Goal: Task Accomplishment & Management: Use online tool/utility

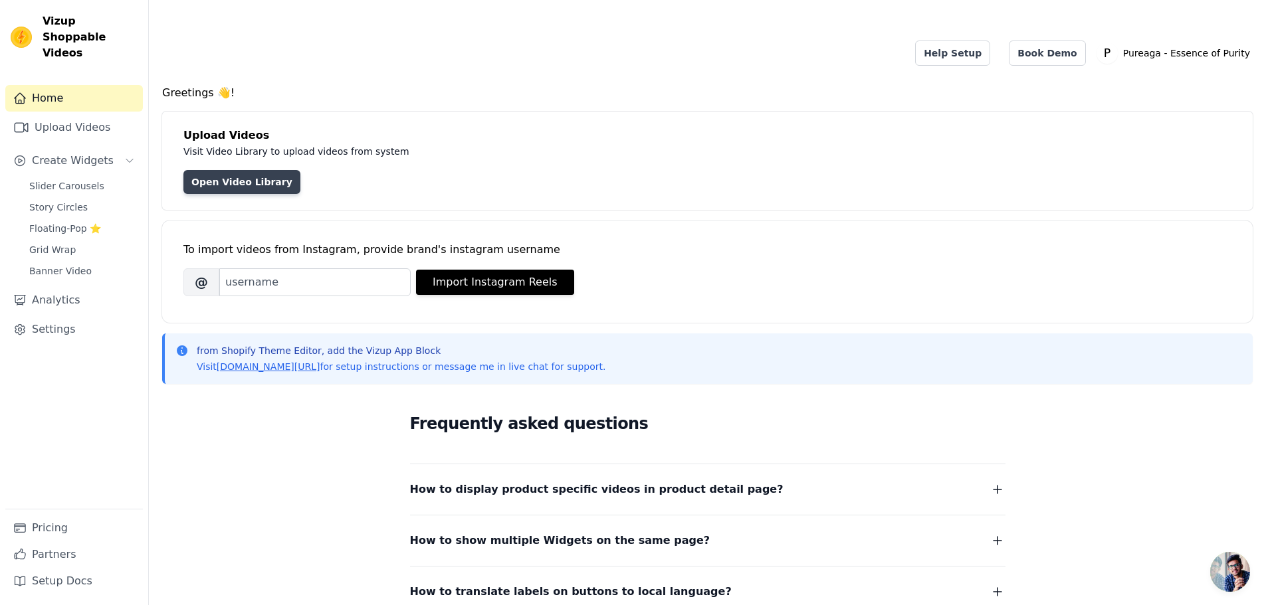
click at [246, 170] on link "Open Video Library" at bounding box center [241, 182] width 117 height 24
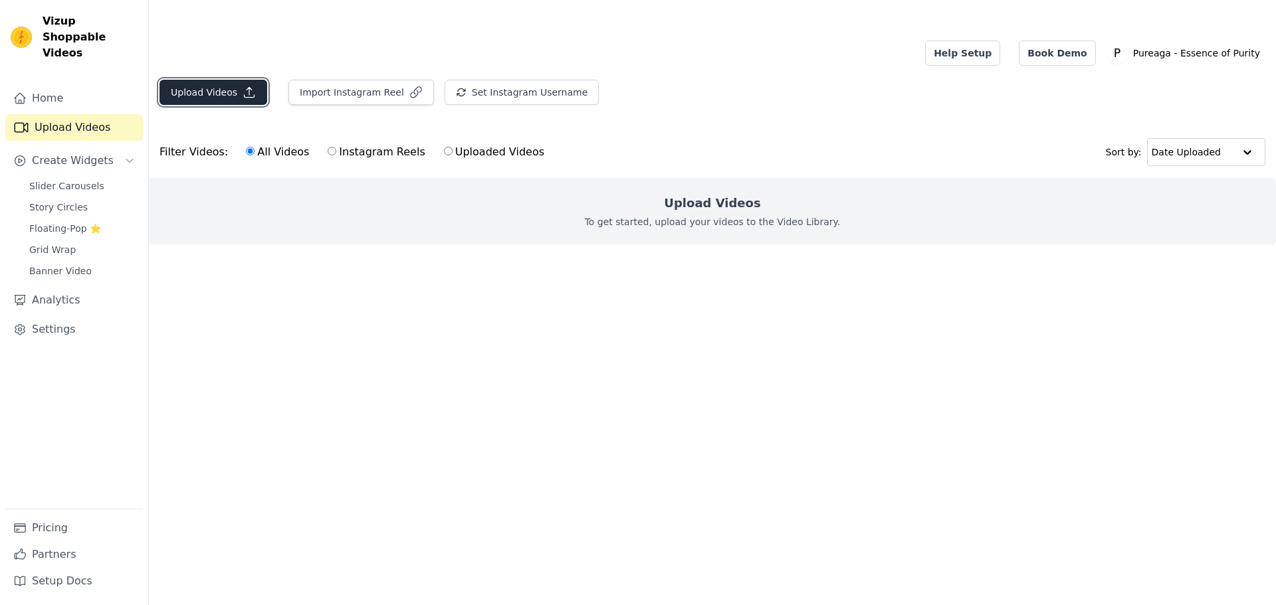
click at [227, 80] on button "Upload Videos" at bounding box center [213, 92] width 108 height 25
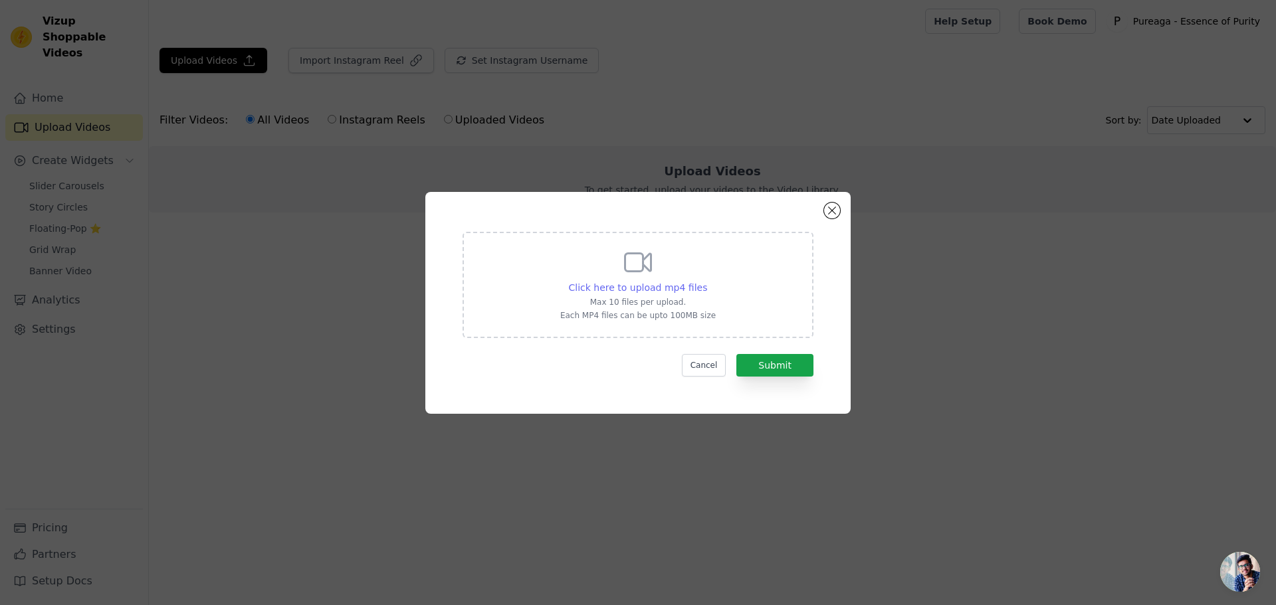
click at [647, 282] on span "Click here to upload mp4 files" at bounding box center [638, 287] width 139 height 11
click at [706, 281] on input "Click here to upload mp4 files Max 10 files per upload. Each MP4 files can be u…" at bounding box center [706, 280] width 1 height 1
type input "C:\fakepath\Testimonial.mp4"
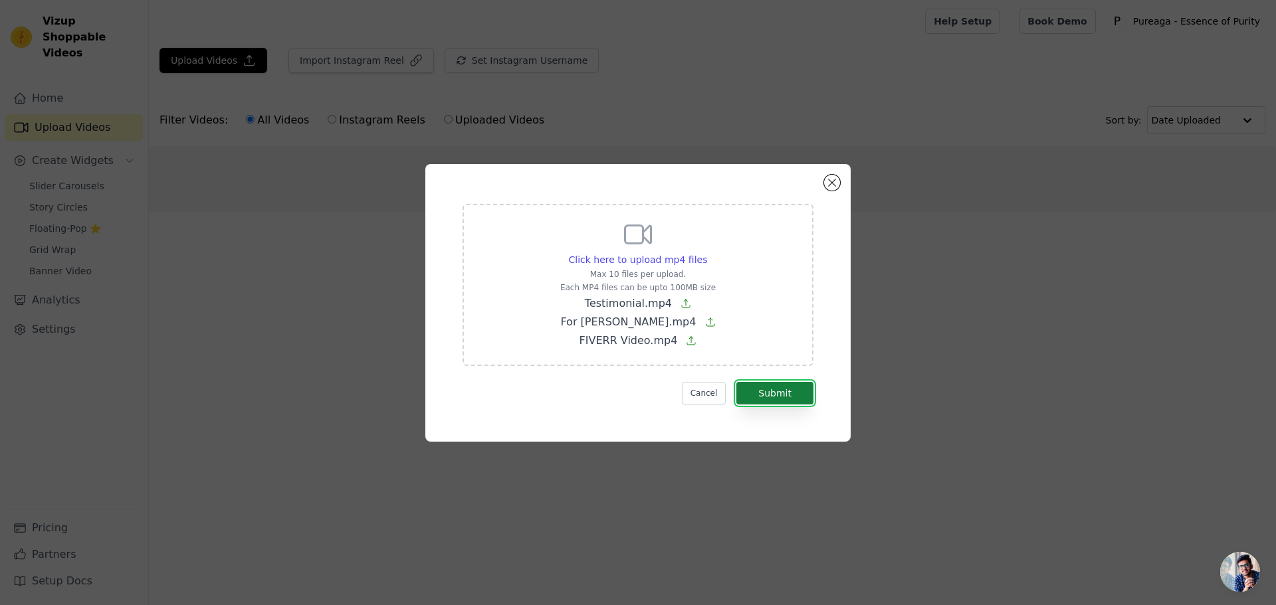
click at [769, 391] on button "Submit" at bounding box center [774, 393] width 77 height 23
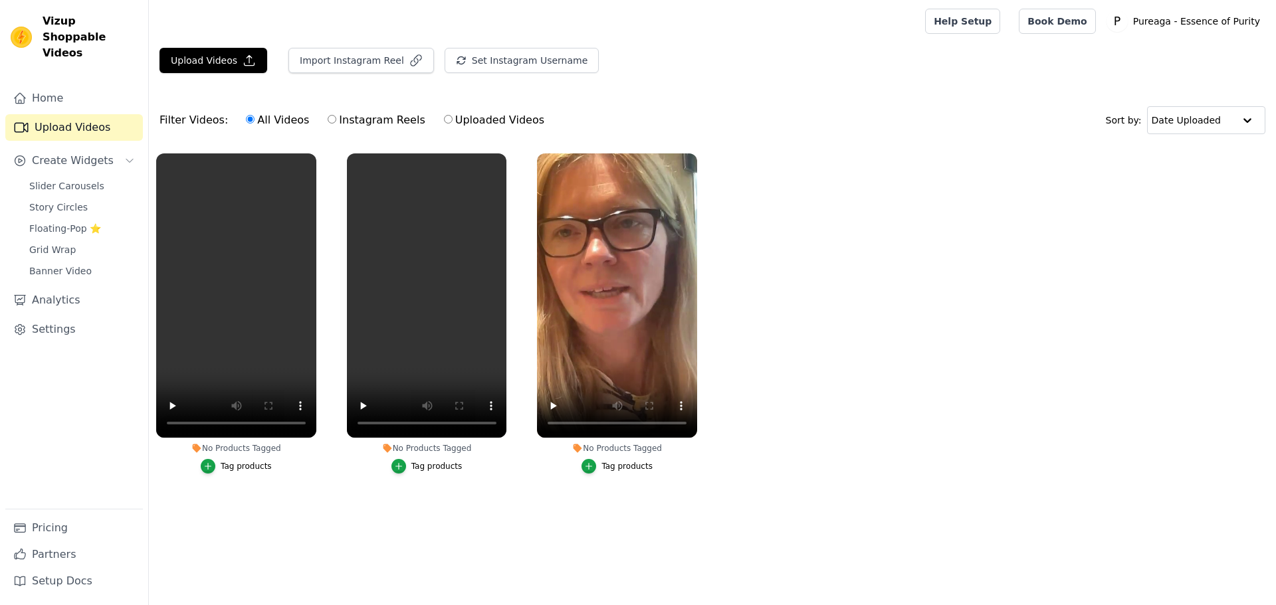
click at [251, 469] on div "Tag products" at bounding box center [246, 466] width 51 height 11
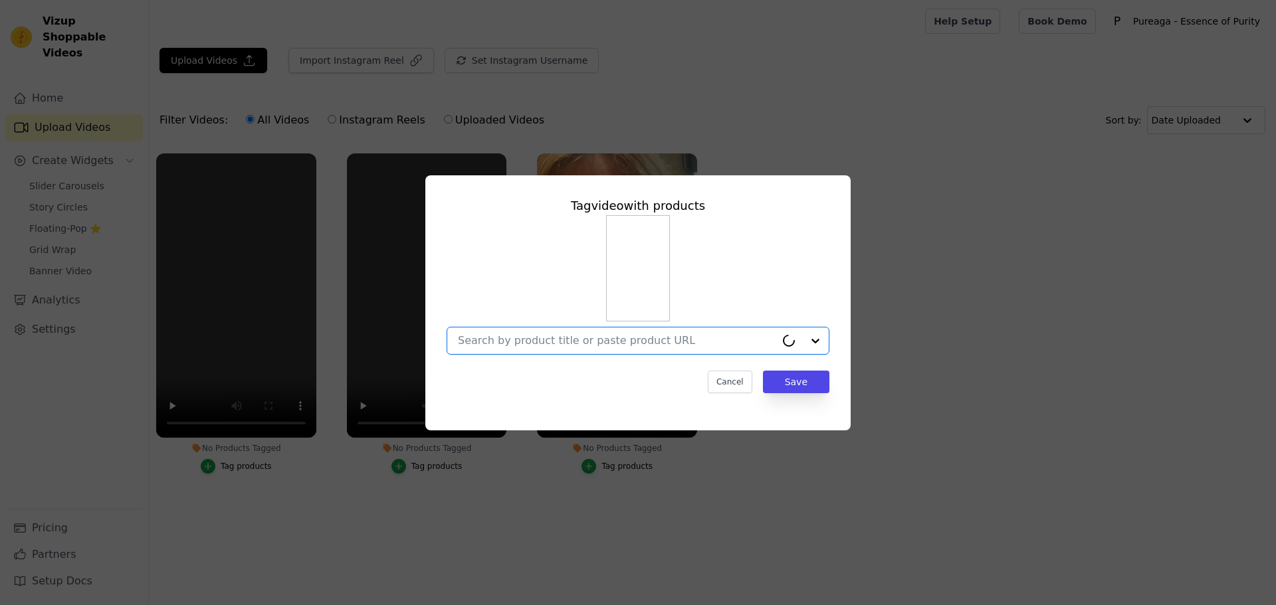
click at [545, 342] on input "No Products Tagged Tag video with products Option undefined, selected. Cancel S…" at bounding box center [617, 340] width 318 height 13
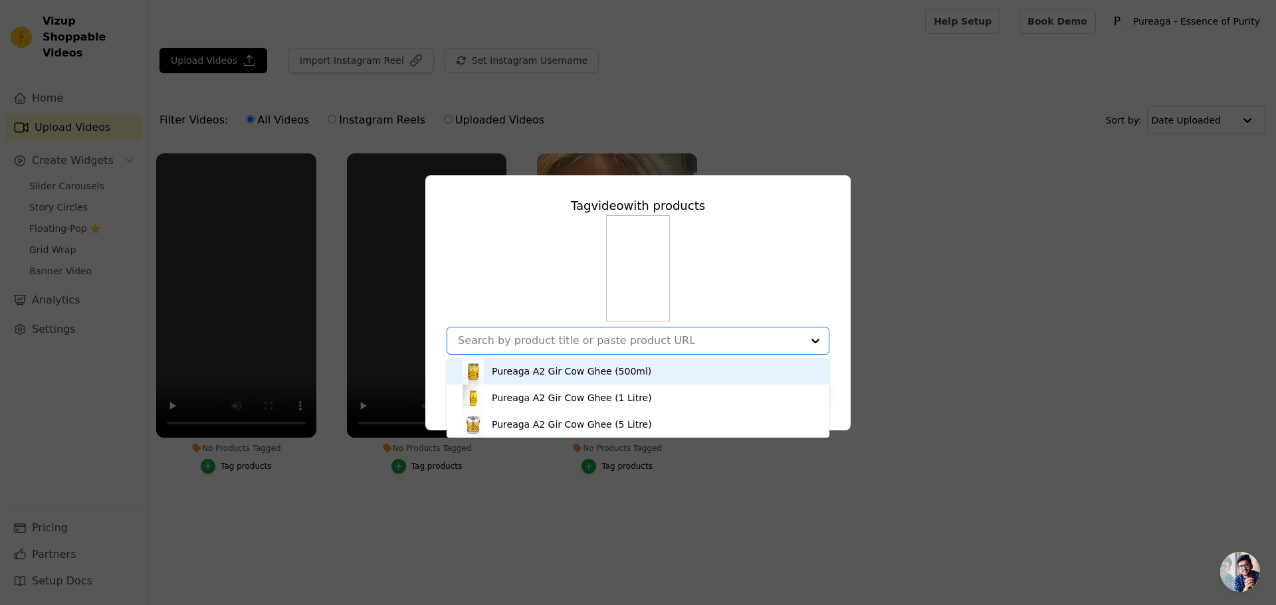
click at [547, 373] on div "Pureaga A2 Gir Cow Ghee (500ml)" at bounding box center [571, 371] width 159 height 13
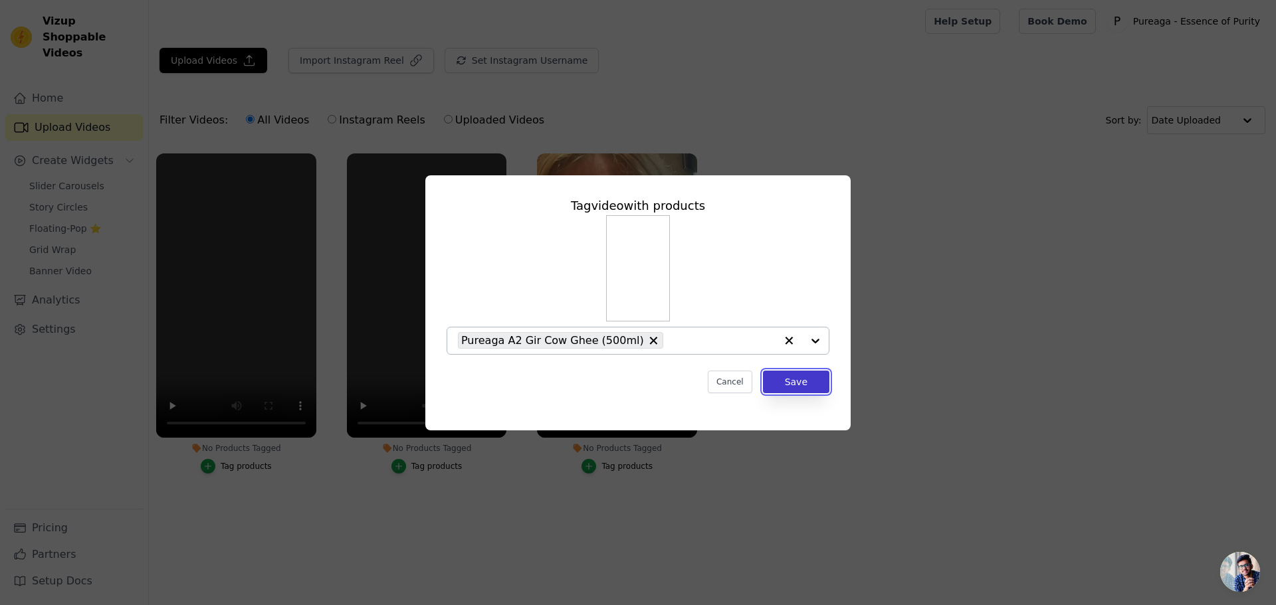
click at [792, 385] on button "Save" at bounding box center [796, 382] width 66 height 23
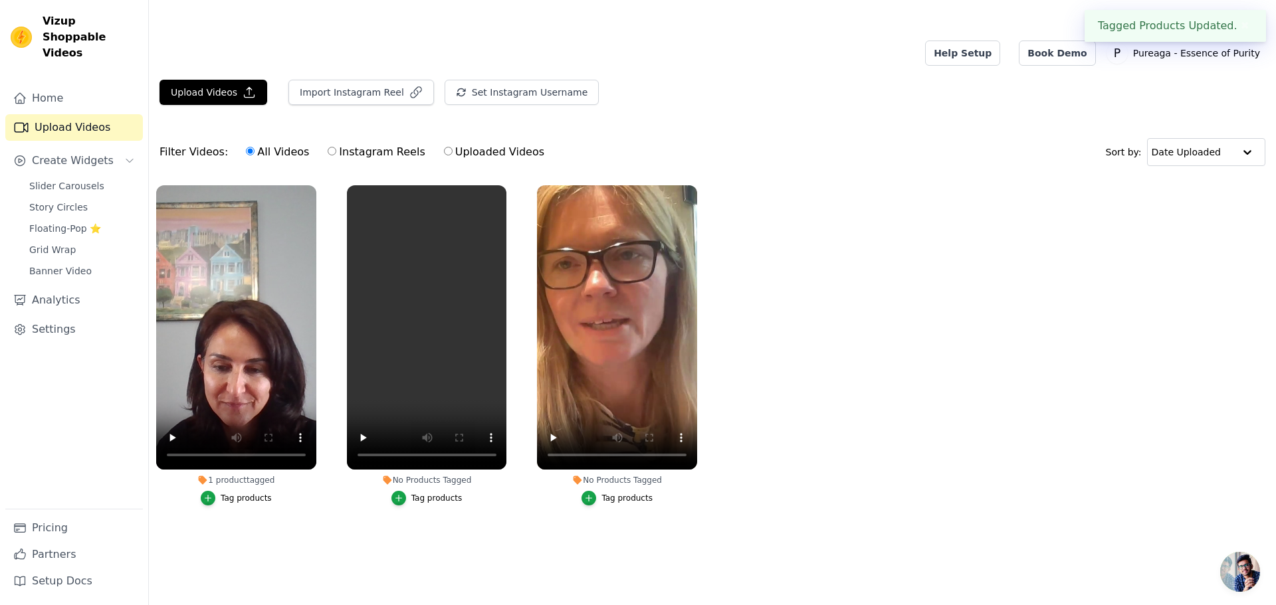
click at [440, 493] on div "Tag products" at bounding box center [436, 498] width 51 height 11
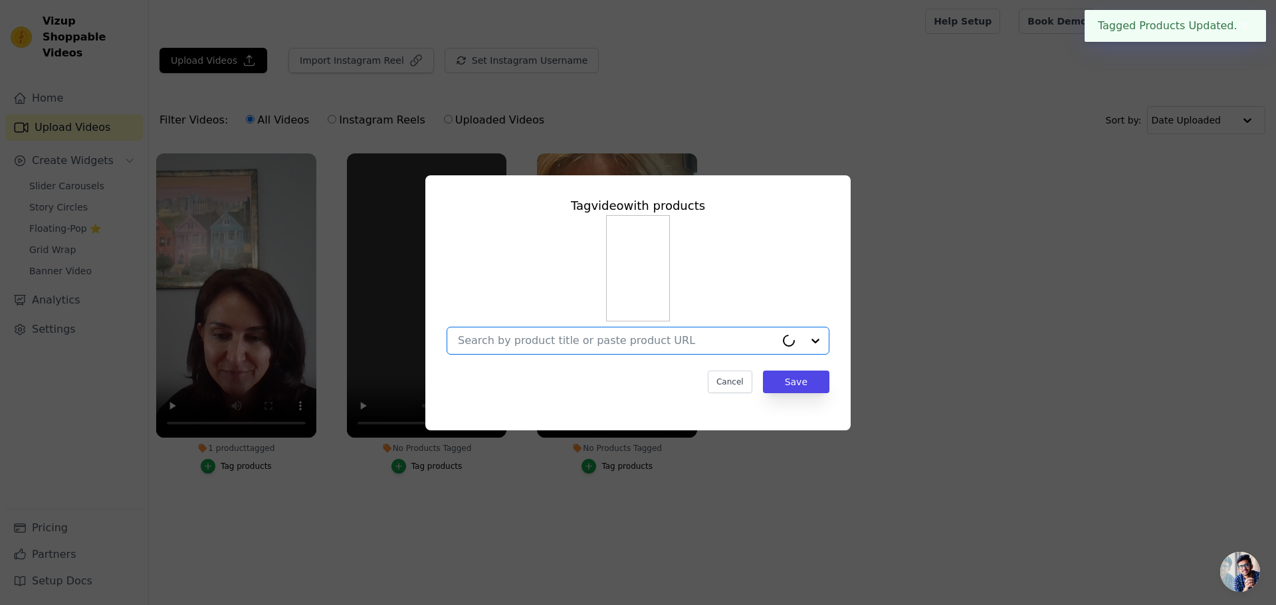
click at [677, 347] on input "No Products Tagged Tag video with products Option undefined, selected. Select i…" at bounding box center [617, 340] width 318 height 13
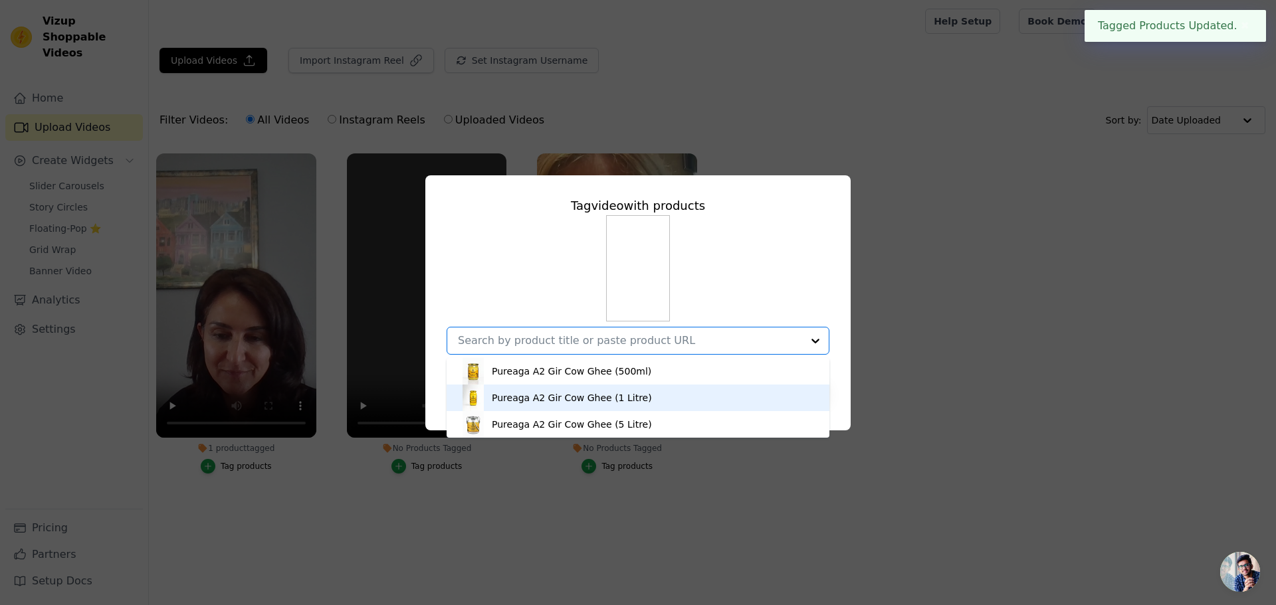
click at [623, 406] on div "Pureaga A2 Gir Cow Ghee (1 Litre)" at bounding box center [638, 398] width 356 height 27
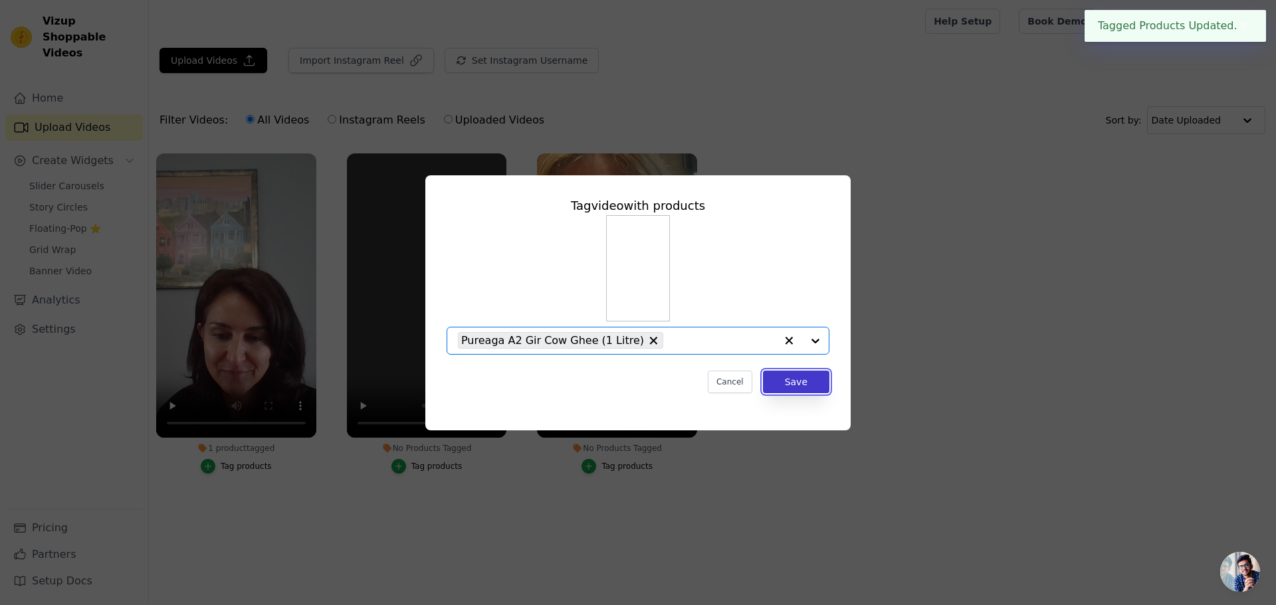
click at [820, 374] on button "Save" at bounding box center [796, 382] width 66 height 23
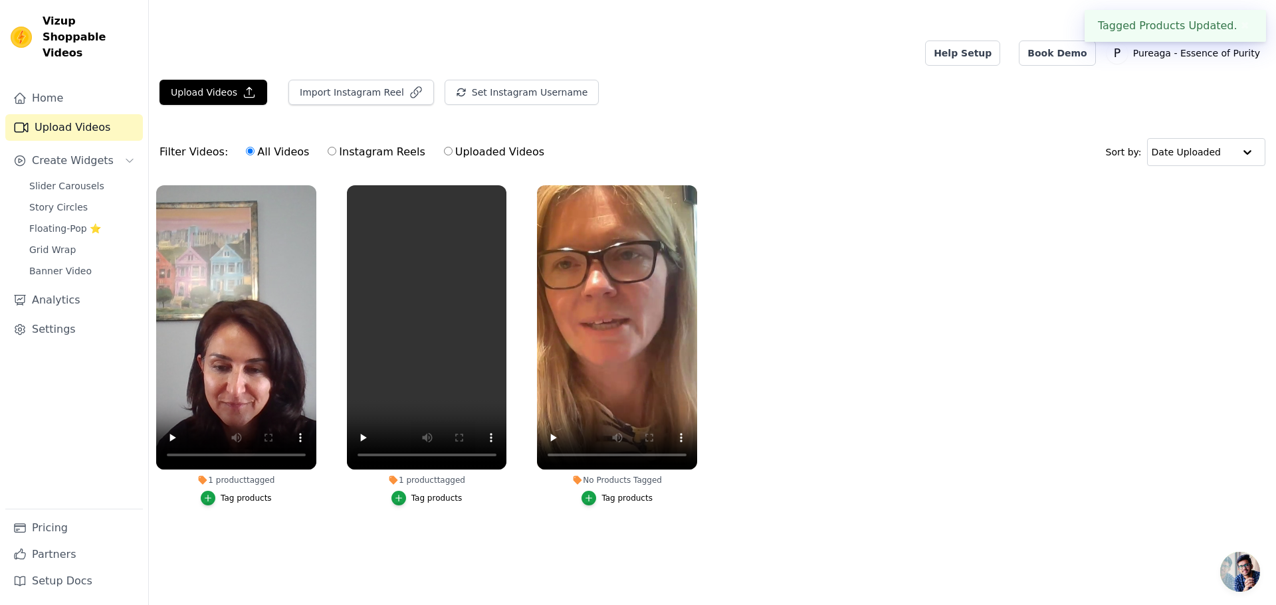
click at [620, 493] on div "Tag products" at bounding box center [626, 498] width 51 height 11
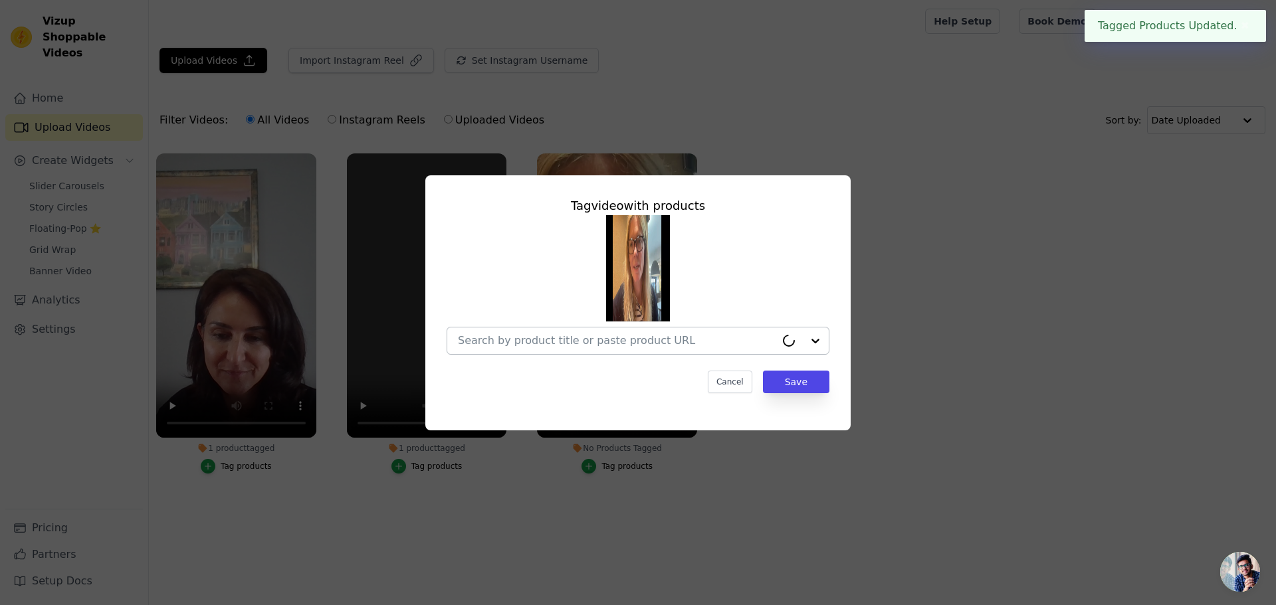
click at [716, 347] on input "No Products Tagged Tag video with products Cancel Save Tag products" at bounding box center [617, 340] width 318 height 13
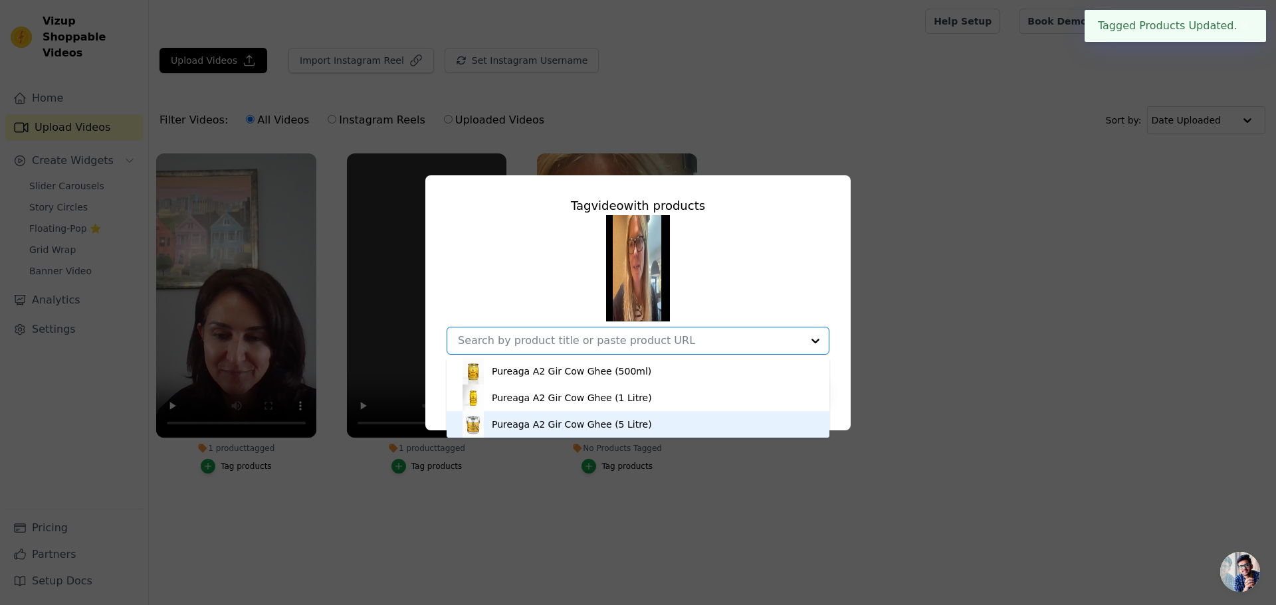
click at [641, 427] on div "Pureaga A2 Gir Cow Ghee (5 Litre)" at bounding box center [638, 424] width 356 height 27
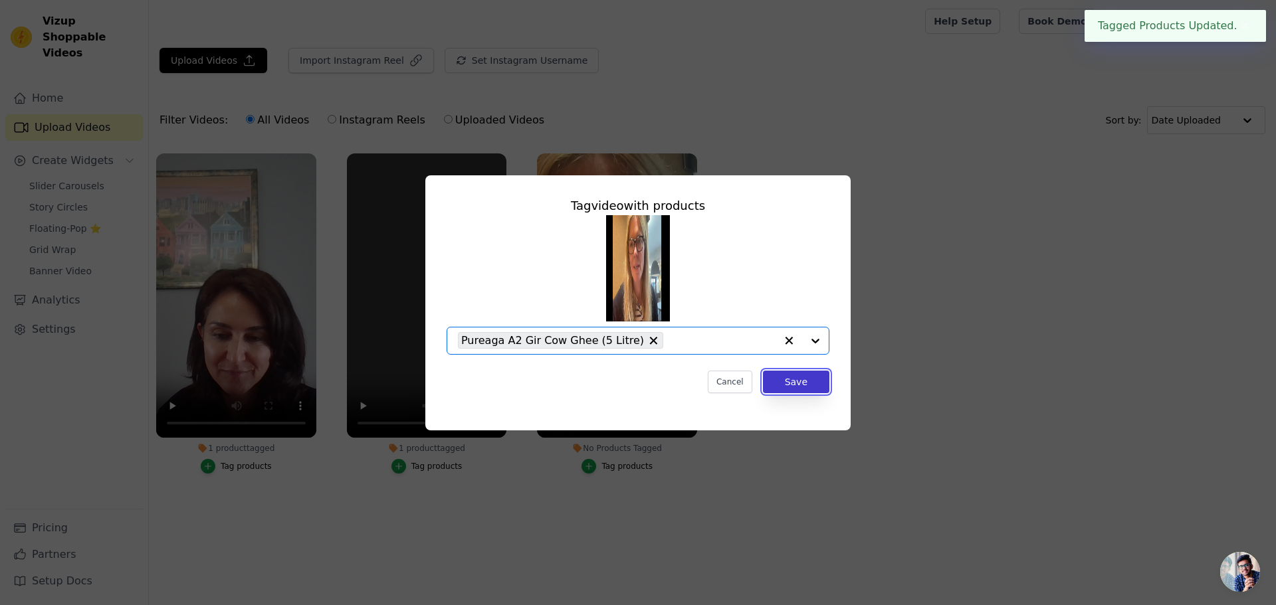
click at [771, 371] on button "Save" at bounding box center [796, 382] width 66 height 23
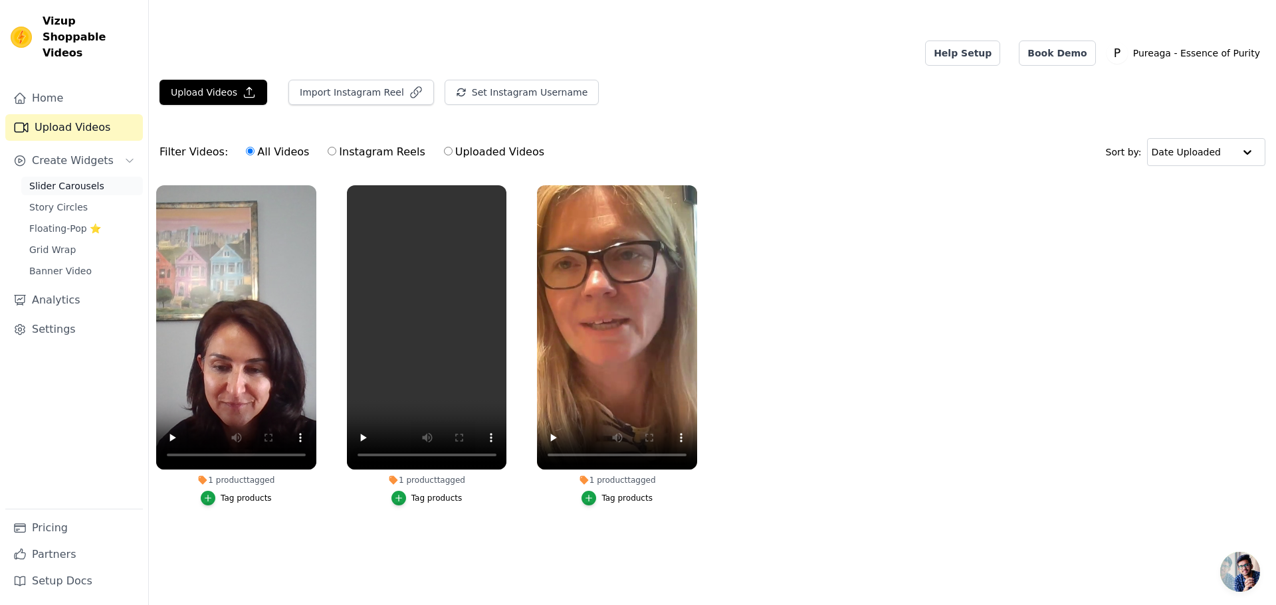
click at [116, 177] on link "Slider Carousels" at bounding box center [82, 186] width 122 height 19
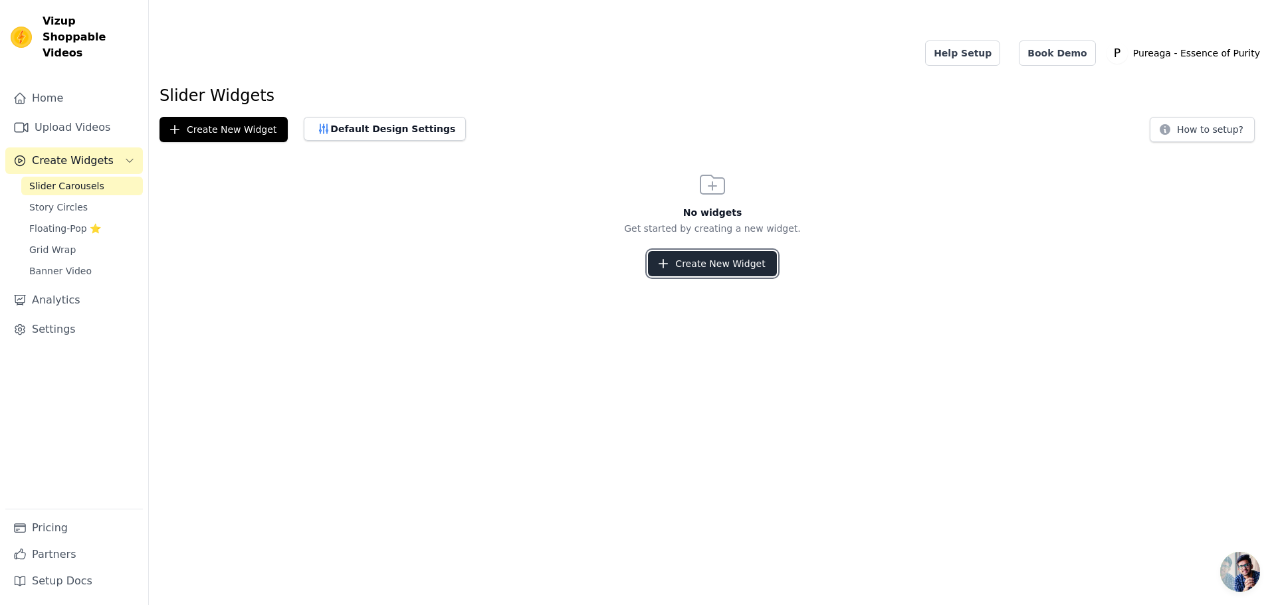
click at [666, 257] on icon "button" at bounding box center [663, 263] width 13 height 13
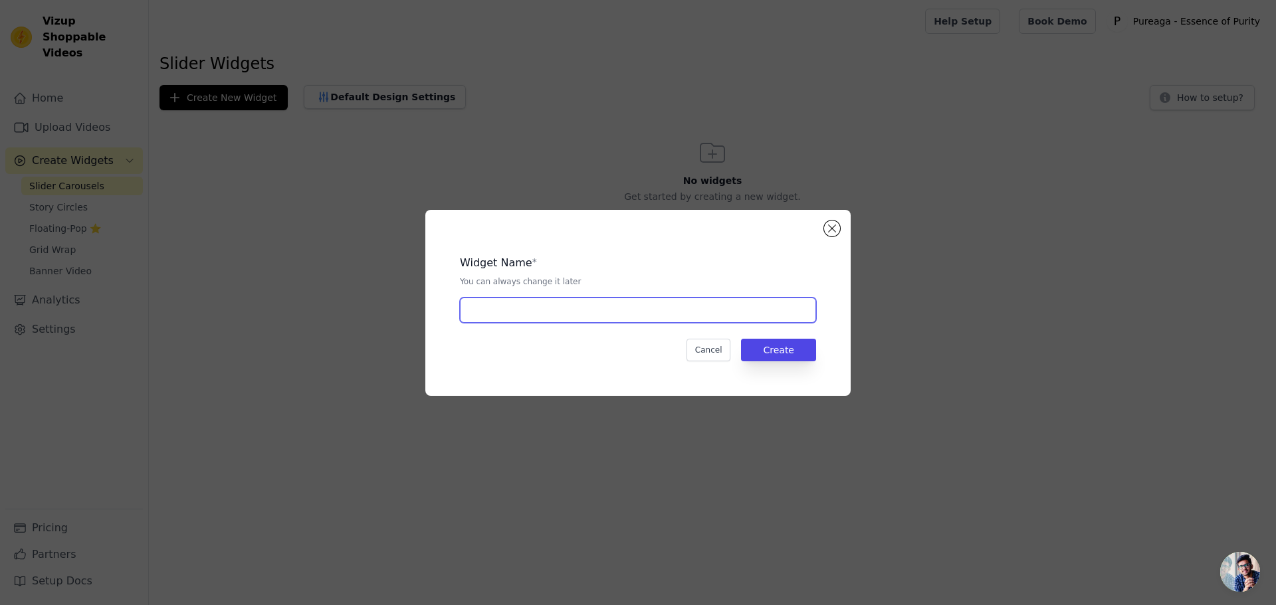
click at [505, 314] on input "text" at bounding box center [638, 310] width 356 height 25
type input "Home"
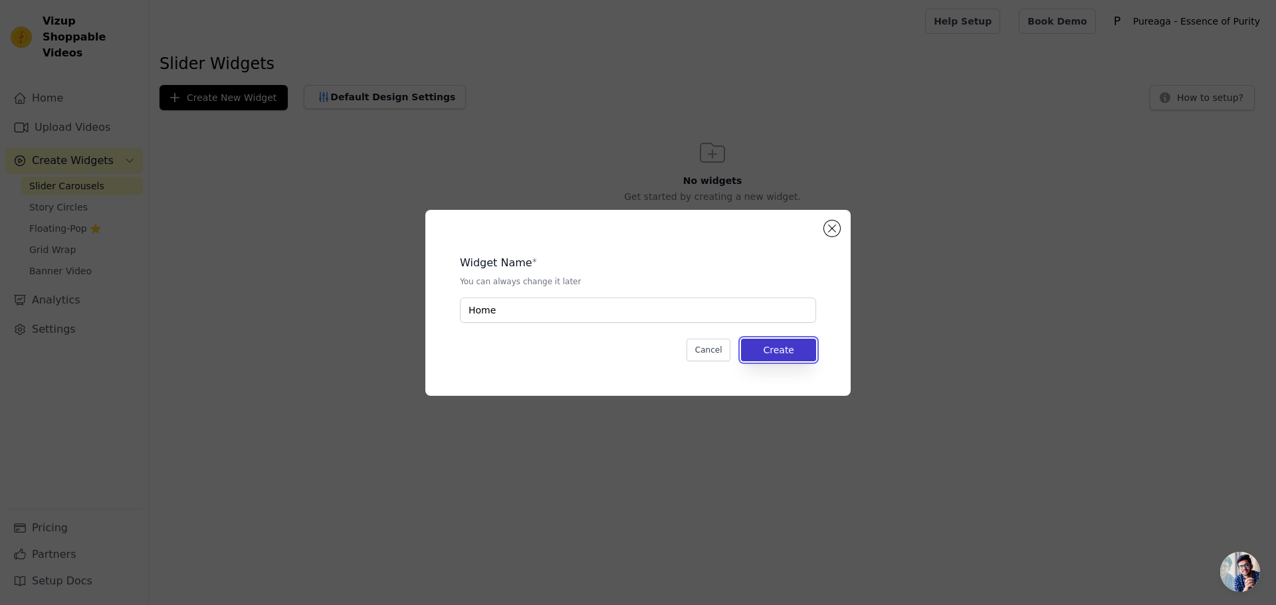
click at [764, 348] on button "Create" at bounding box center [778, 350] width 75 height 23
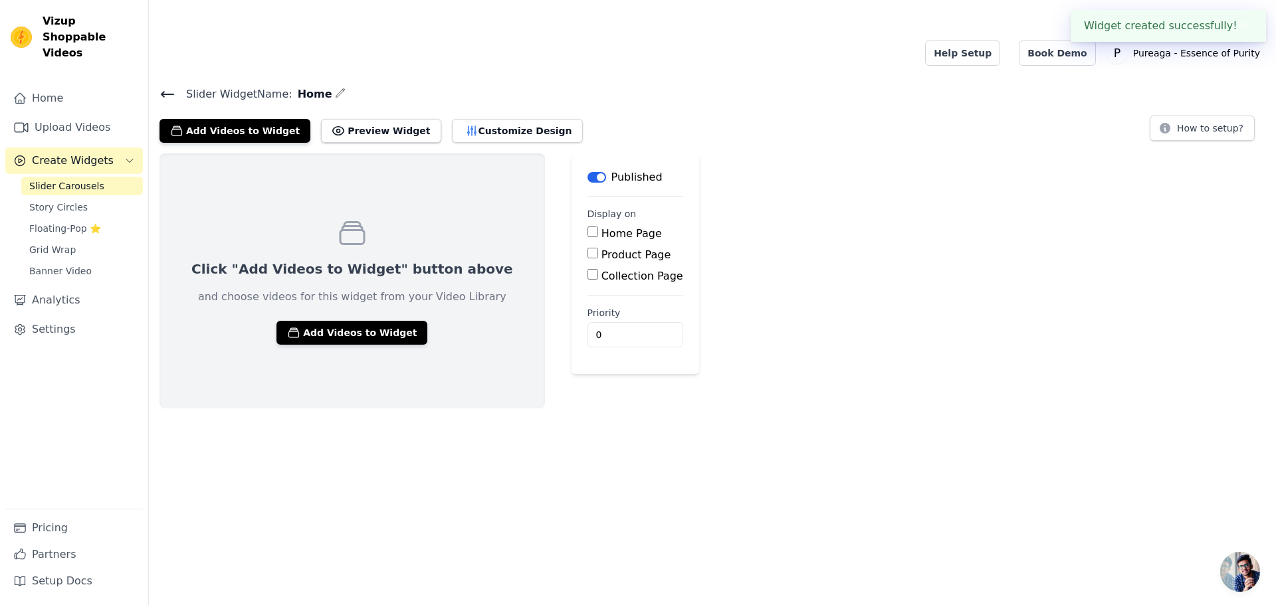
click at [587, 226] on div "Home Page" at bounding box center [635, 234] width 96 height 16
click at [587, 227] on input "Home Page" at bounding box center [592, 232] width 11 height 11
checkbox input "true"
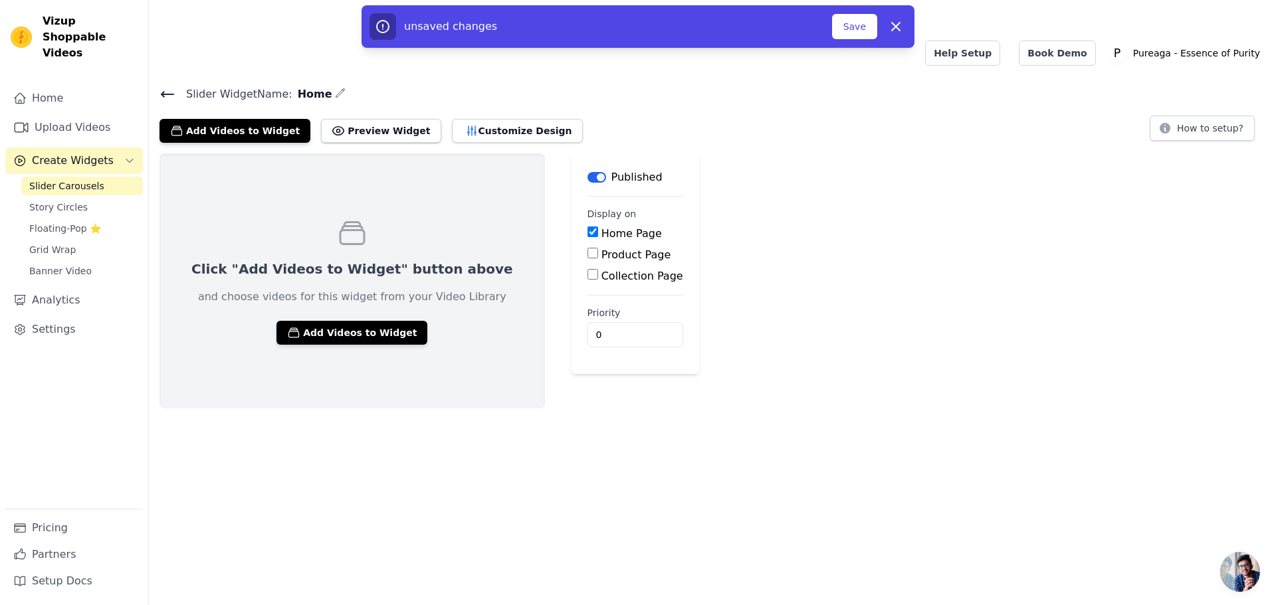
click at [587, 248] on input "Product Page" at bounding box center [592, 253] width 11 height 11
checkbox input "true"
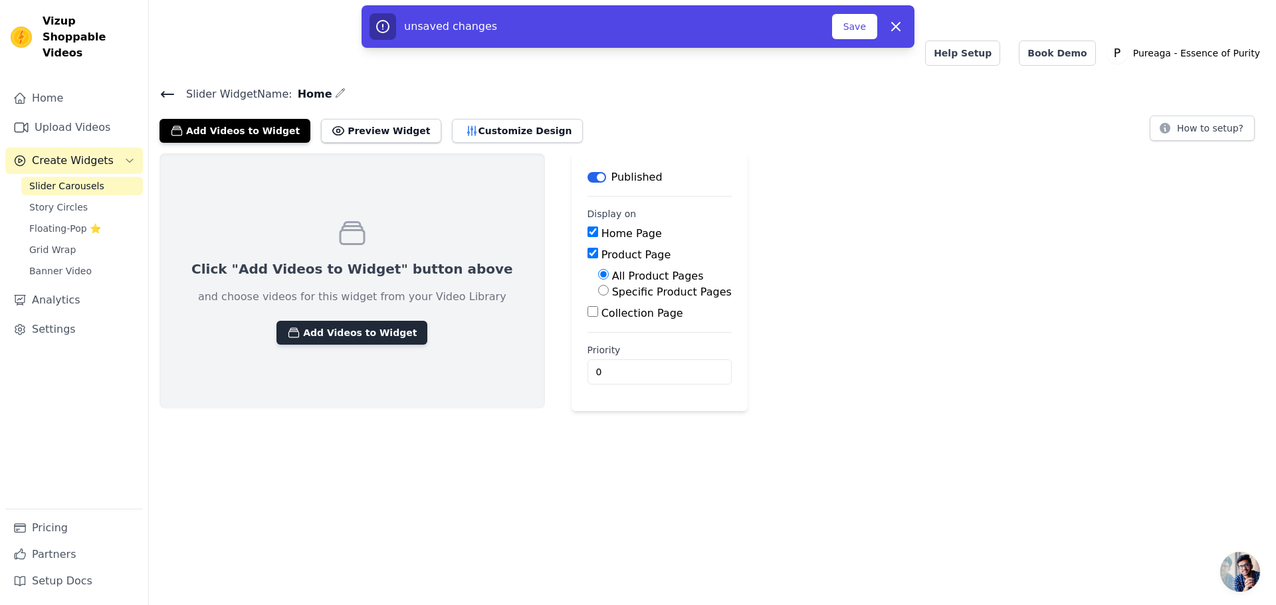
click at [357, 321] on button "Add Videos to Widget" at bounding box center [351, 333] width 151 height 24
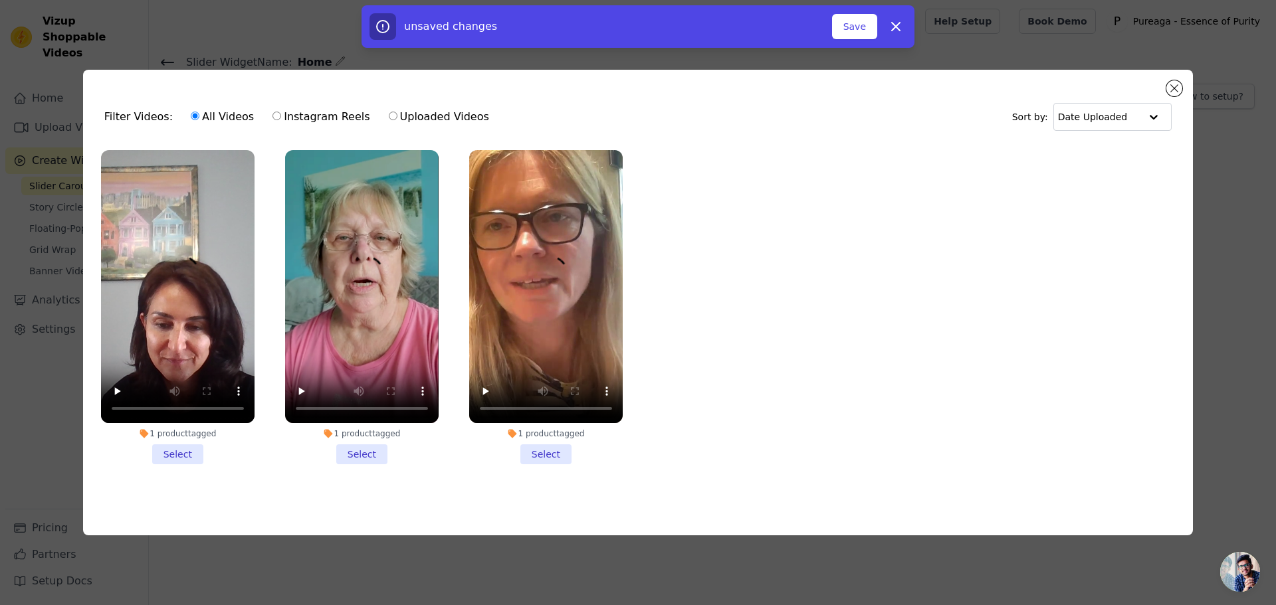
click at [186, 453] on li "1 product tagged Select" at bounding box center [177, 307] width 153 height 314
click at [0, 0] on input "1 product tagged Select" at bounding box center [0, 0] width 0 height 0
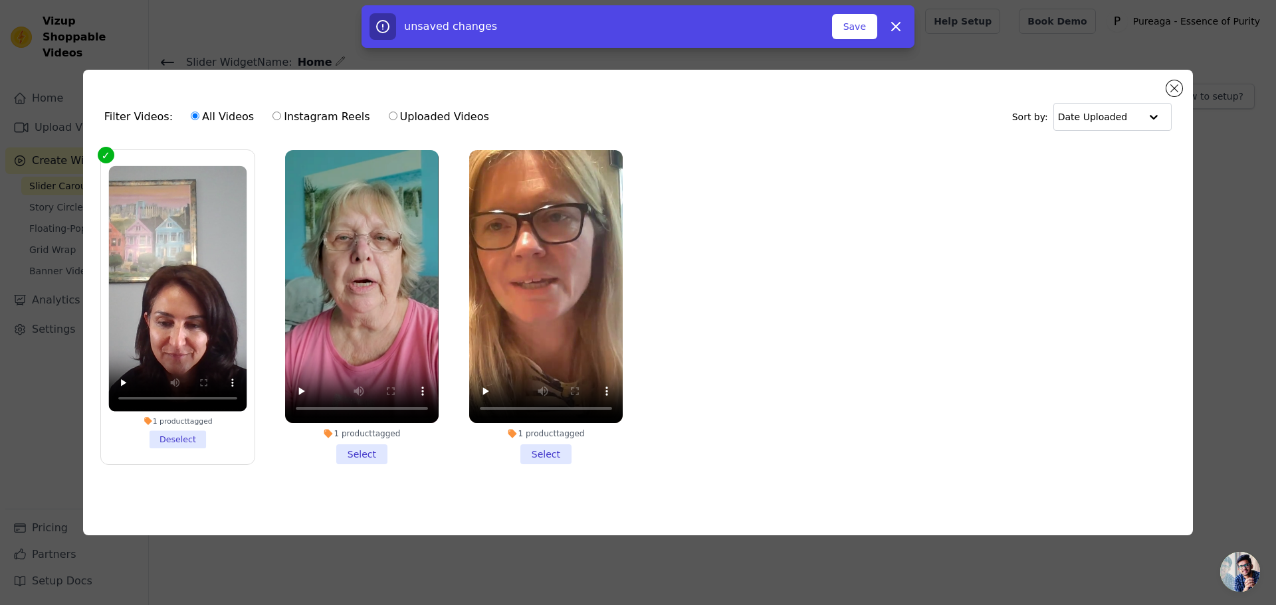
click at [356, 449] on li "1 product tagged Select" at bounding box center [361, 307] width 153 height 314
click at [0, 0] on input "1 product tagged Select" at bounding box center [0, 0] width 0 height 0
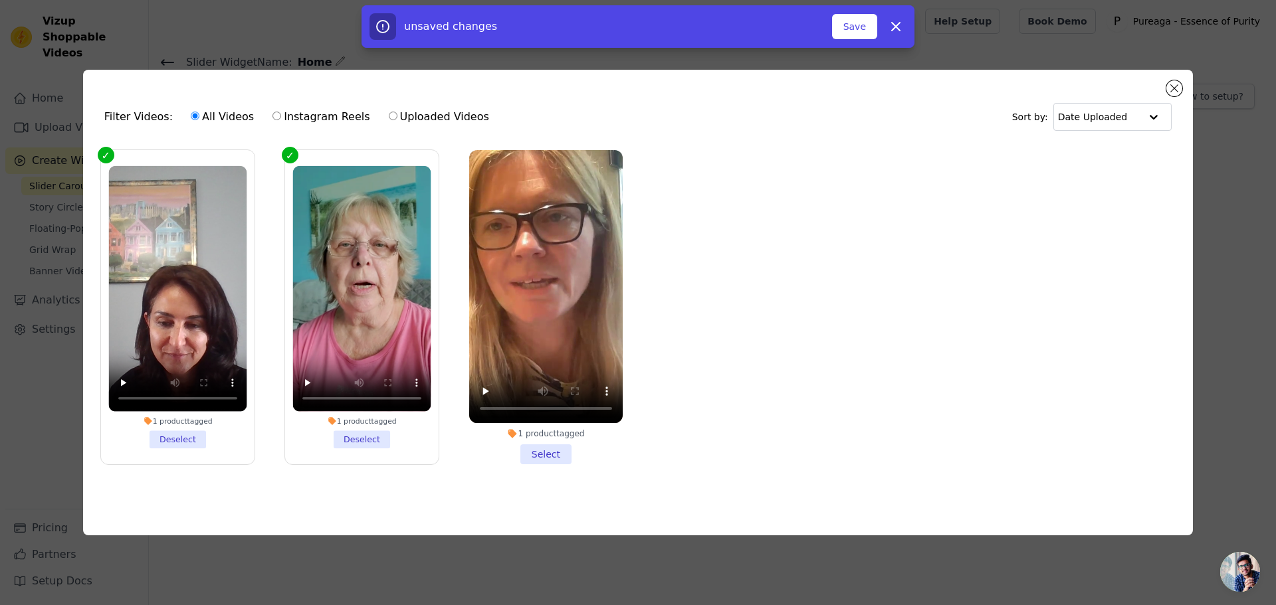
click at [537, 444] on li "1 product tagged Select" at bounding box center [545, 307] width 153 height 314
click at [0, 0] on input "1 product tagged Select" at bounding box center [0, 0] width 0 height 0
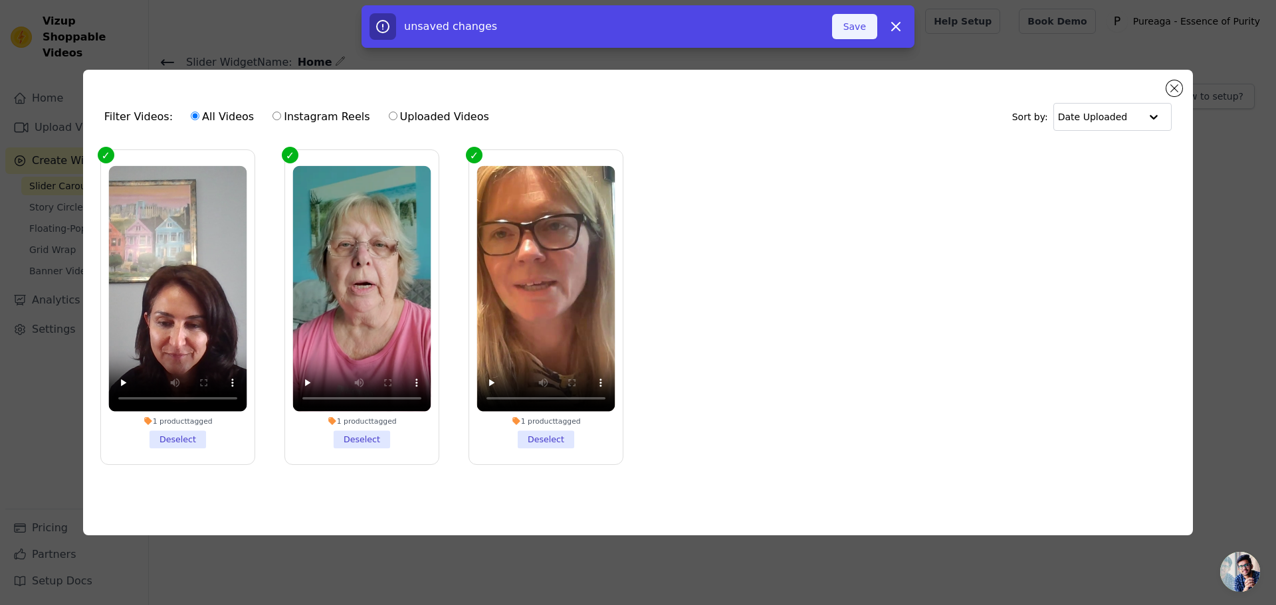
click at [839, 31] on button "Save" at bounding box center [854, 26] width 45 height 25
click at [850, 32] on button "Add To Widget" at bounding box center [832, 26] width 89 height 25
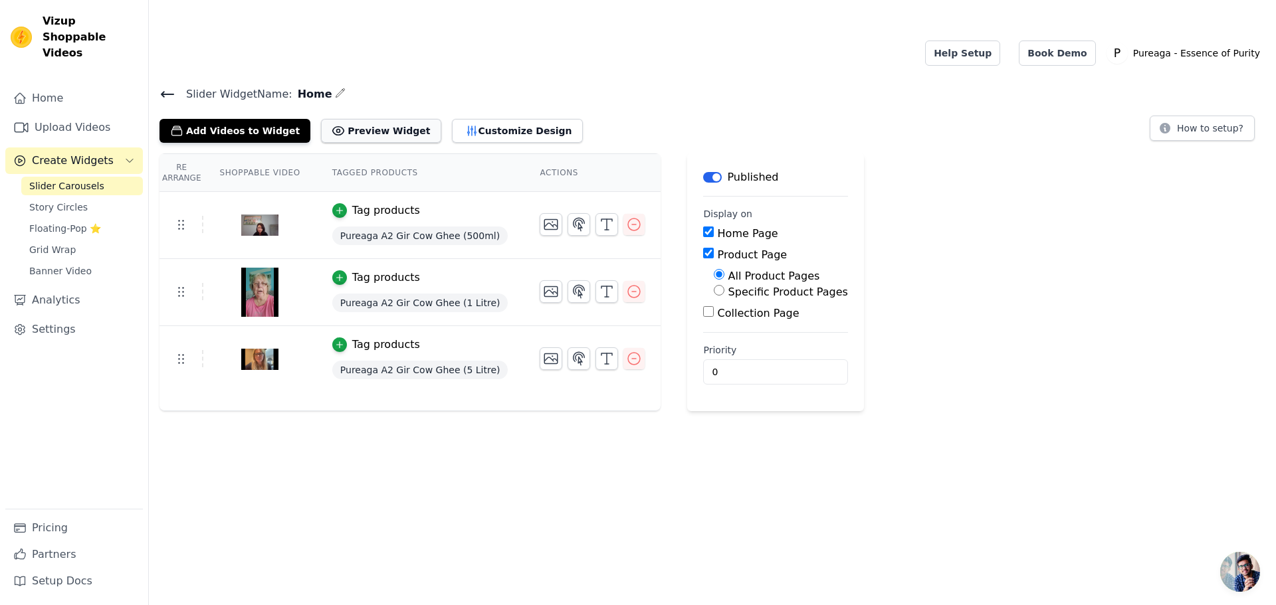
click at [371, 119] on button "Preview Widget" at bounding box center [381, 131] width 120 height 24
click at [474, 119] on button "Customize Design" at bounding box center [517, 131] width 131 height 24
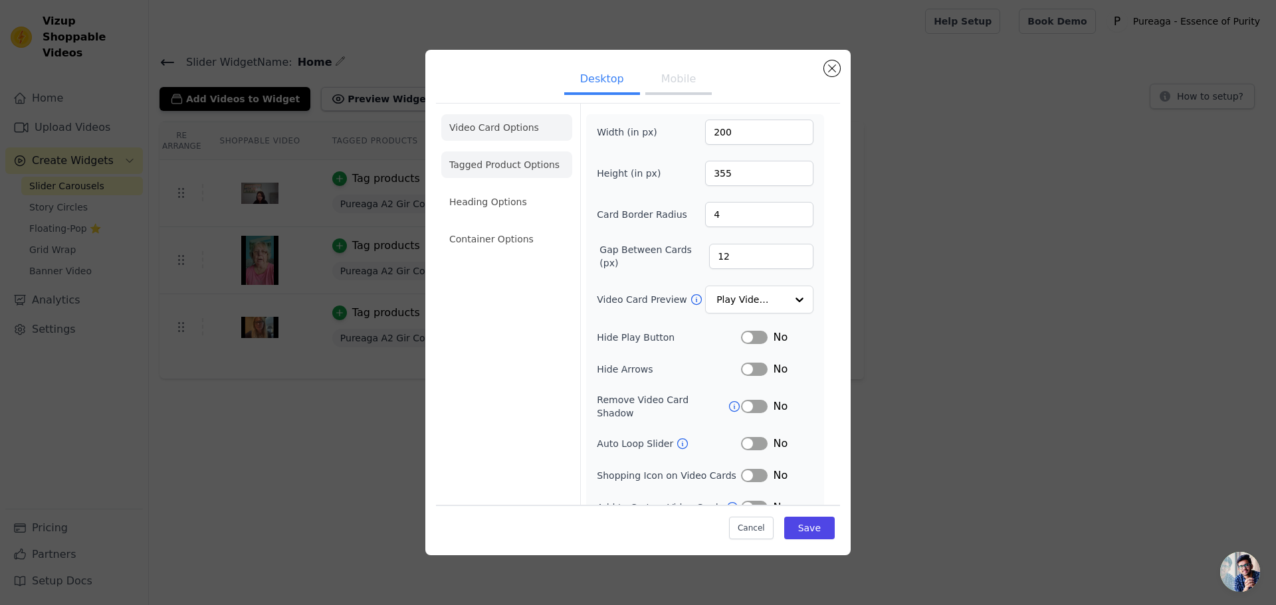
click at [497, 172] on li "Tagged Product Options" at bounding box center [506, 165] width 131 height 27
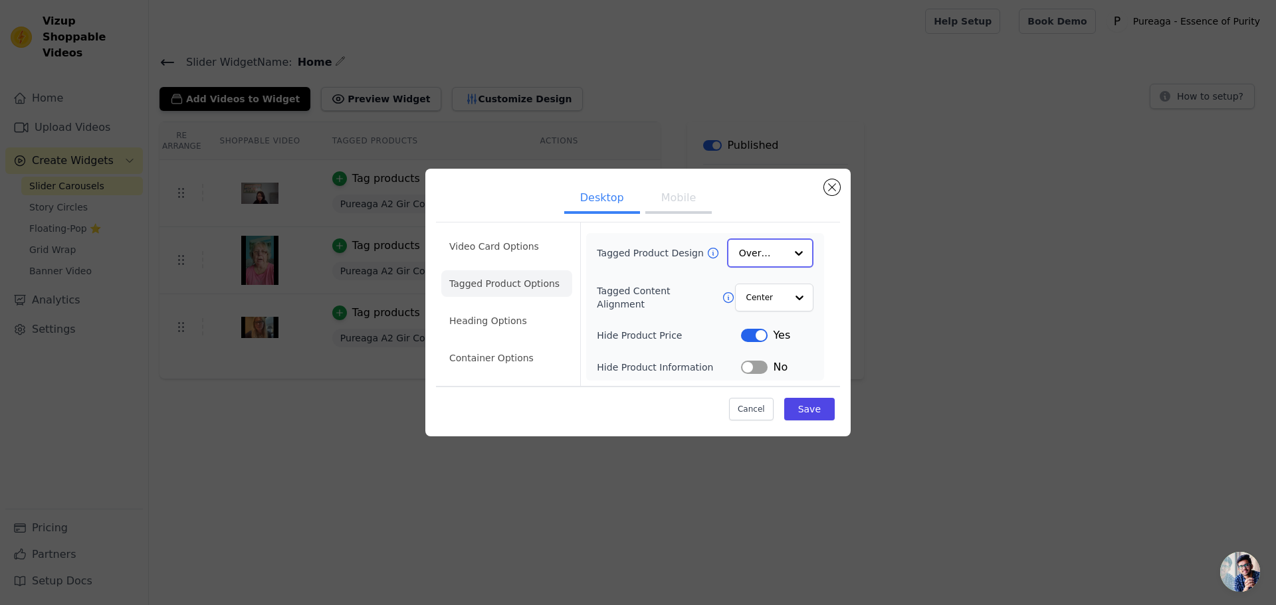
click at [796, 258] on div at bounding box center [798, 253] width 27 height 27
click at [750, 278] on div "Card" at bounding box center [770, 285] width 86 height 28
click at [782, 250] on input "Tagged Product Design" at bounding box center [762, 253] width 47 height 27
click at [764, 312] on div "Overlay" at bounding box center [770, 313] width 86 height 28
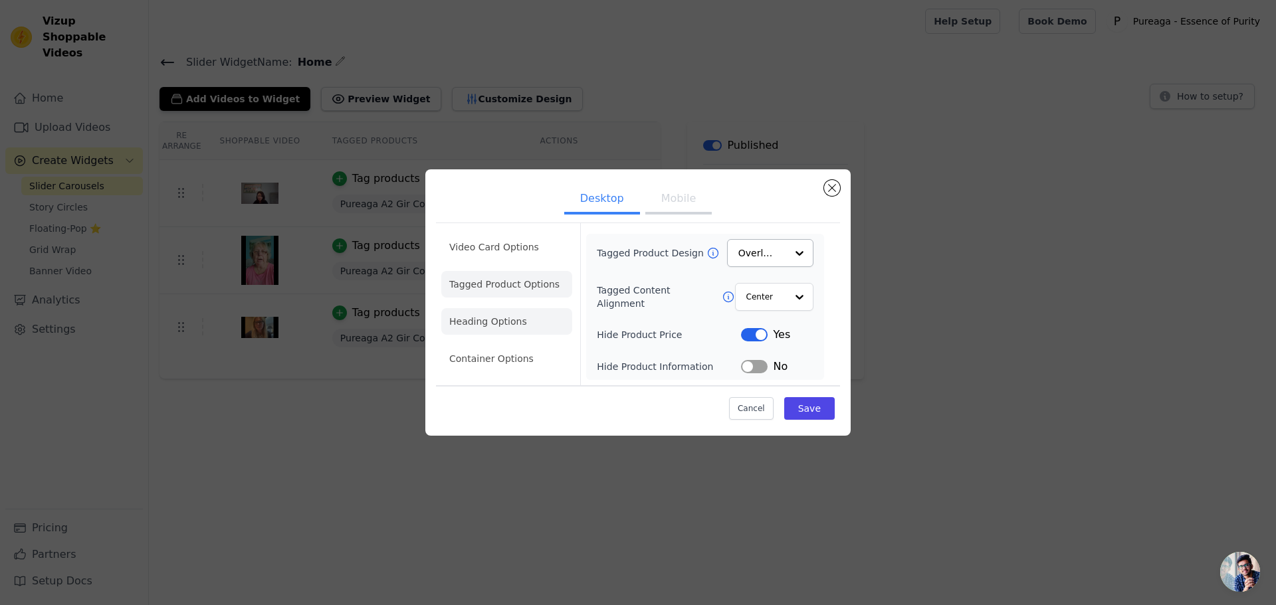
click at [520, 331] on li "Heading Options" at bounding box center [506, 321] width 131 height 27
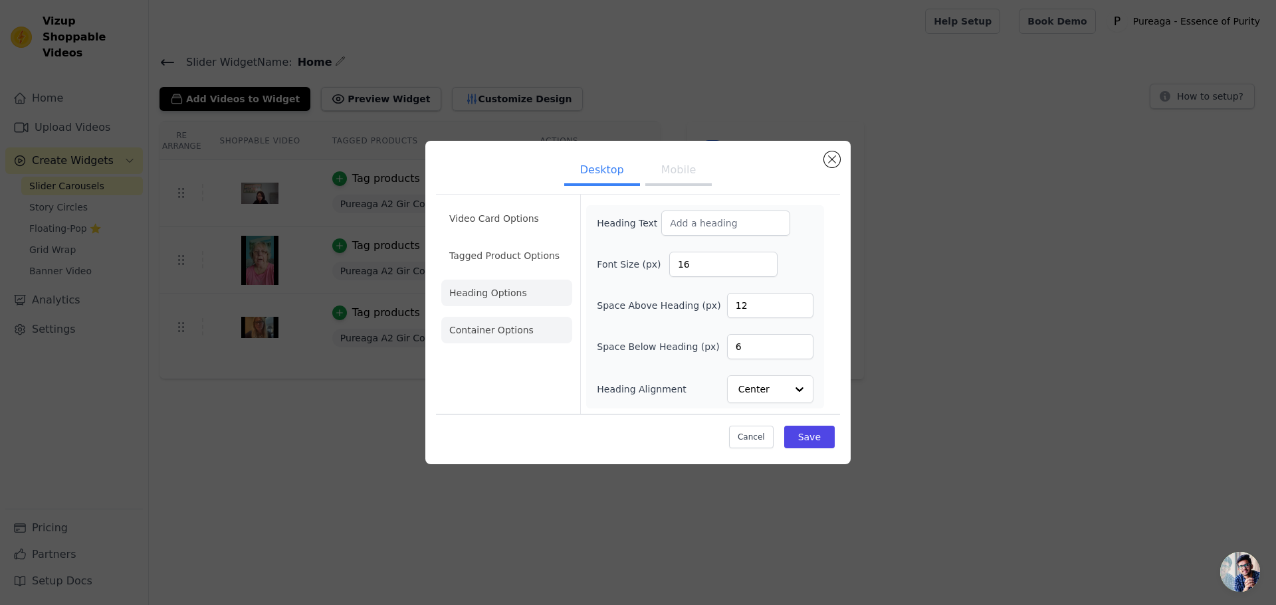
click at [518, 335] on li "Container Options" at bounding box center [506, 330] width 131 height 27
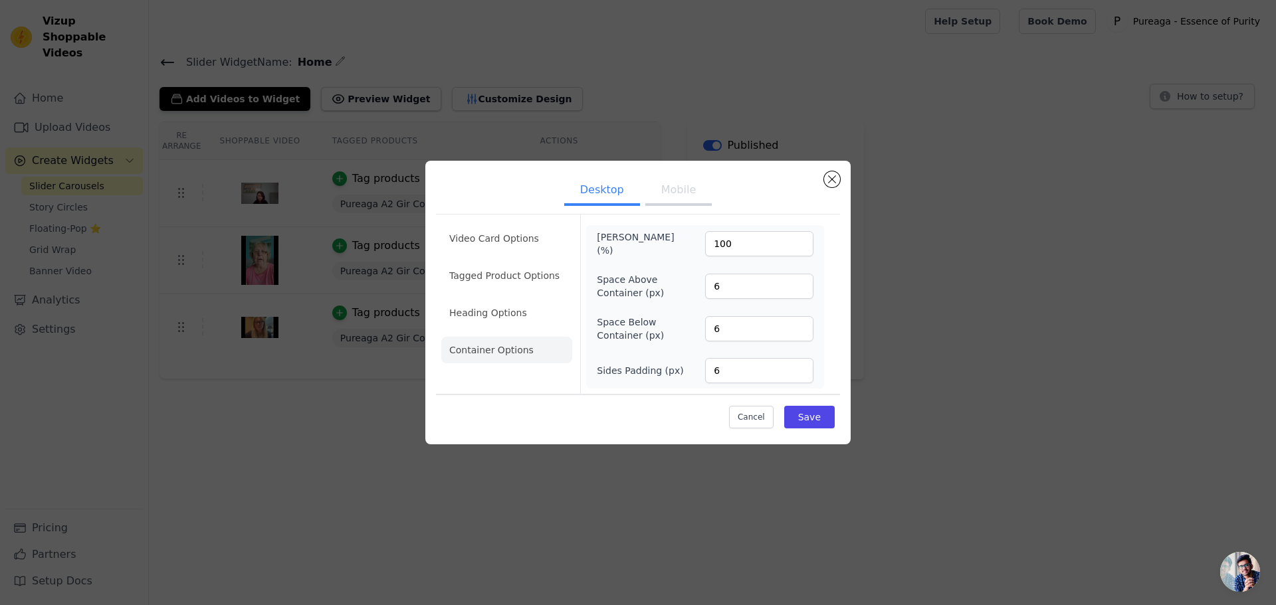
click at [526, 256] on ul "Video Card Options Tagged Product Options Heading Options Container Options" at bounding box center [506, 294] width 131 height 149
click at [526, 234] on li "Video Card Options" at bounding box center [506, 238] width 131 height 27
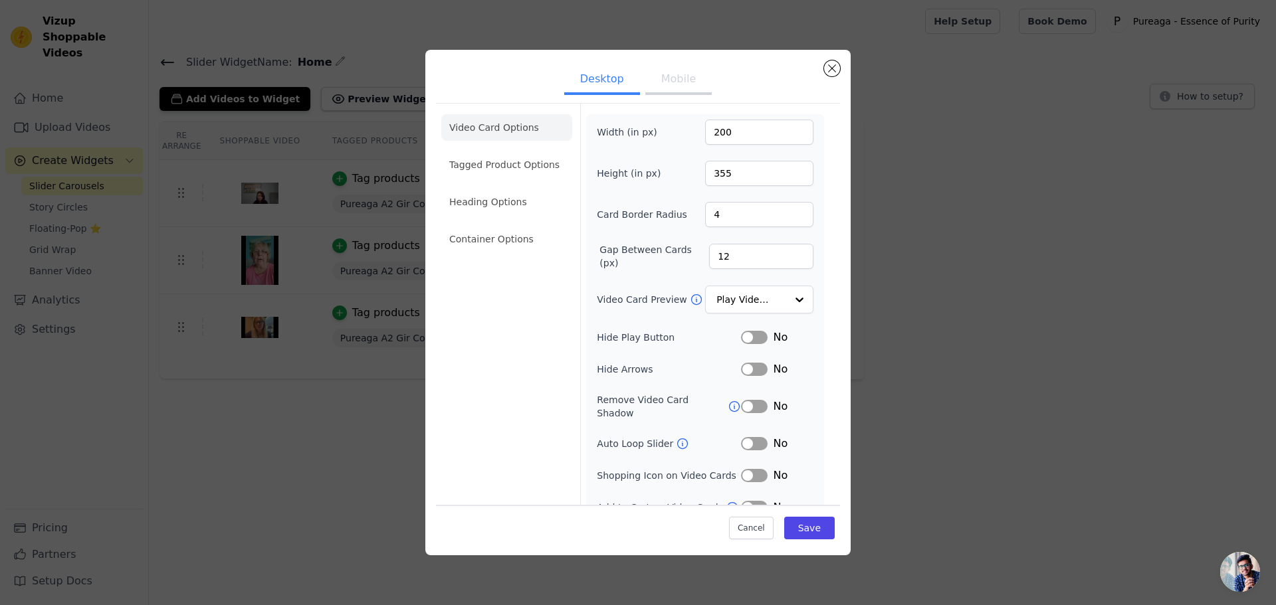
scroll to position [9, 0]
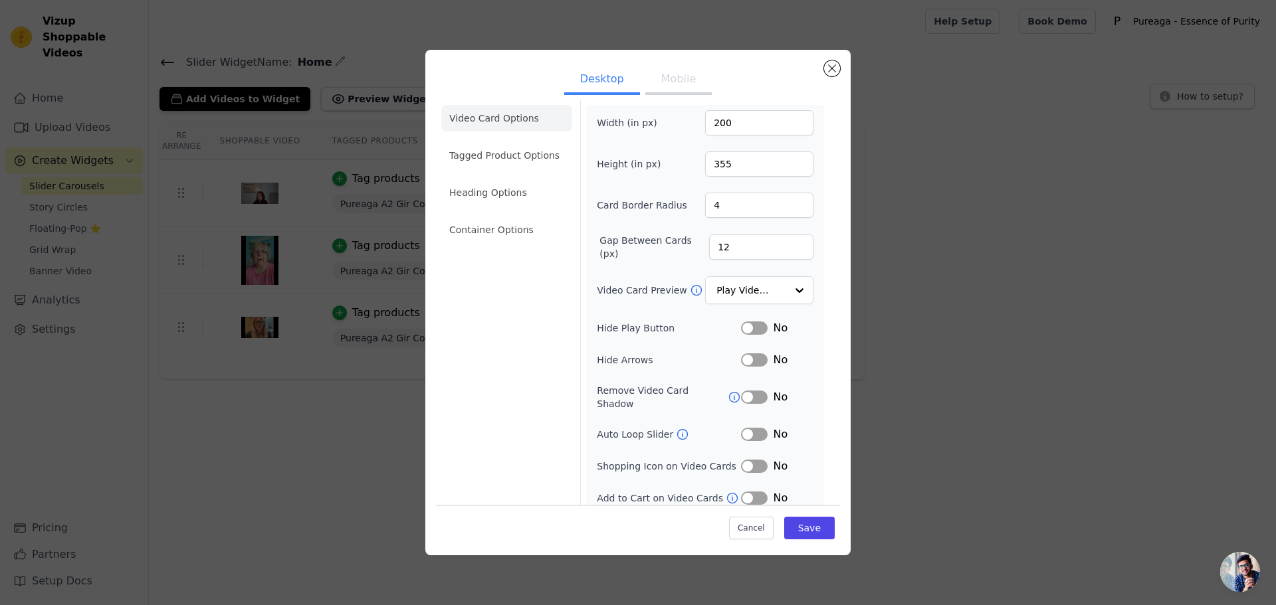
click at [746, 460] on button "Label" at bounding box center [754, 466] width 27 height 13
click at [745, 492] on button "Label" at bounding box center [754, 498] width 27 height 13
drag, startPoint x: 793, startPoint y: 524, endPoint x: 781, endPoint y: 520, distance: 13.2
click at [793, 525] on button "Save" at bounding box center [809, 528] width 51 height 23
